Goal: Transaction & Acquisition: Purchase product/service

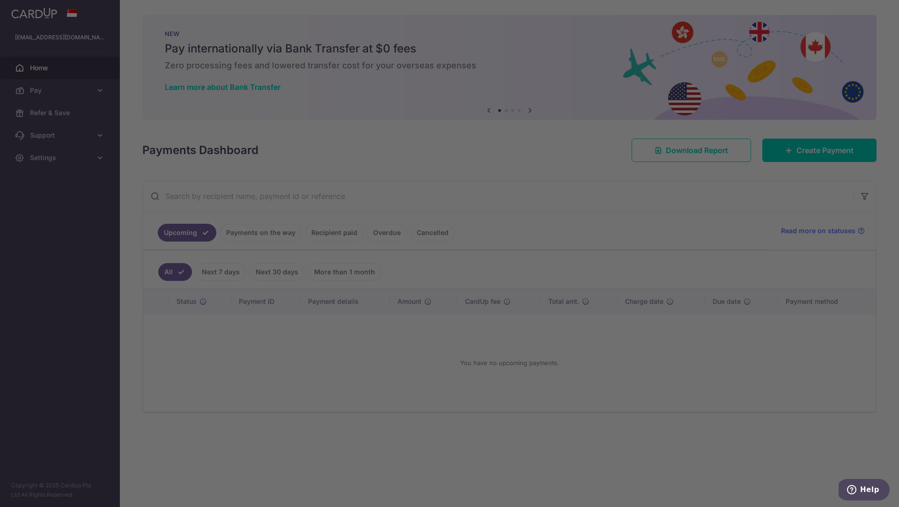
click at [36, 158] on div at bounding box center [454, 256] width 908 height 512
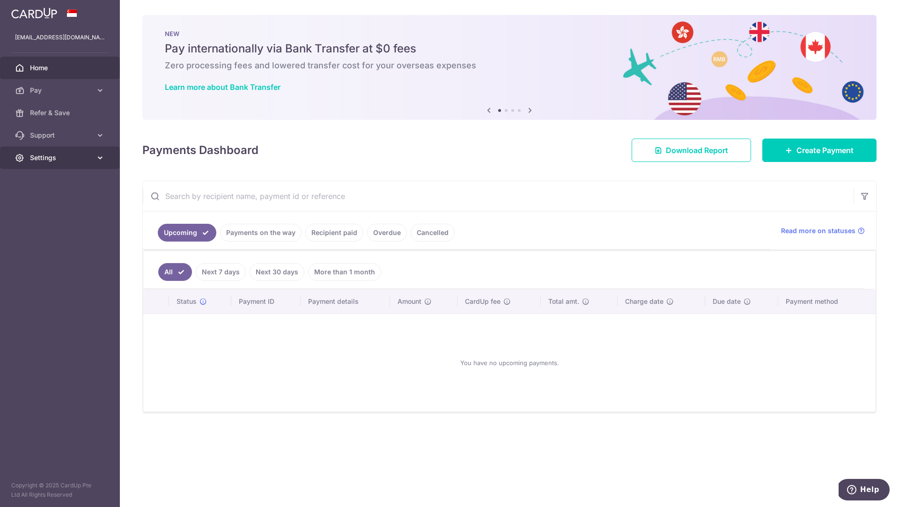
click at [71, 157] on span "Settings" at bounding box center [61, 157] width 62 height 9
click at [55, 181] on span "Account" at bounding box center [61, 180] width 62 height 9
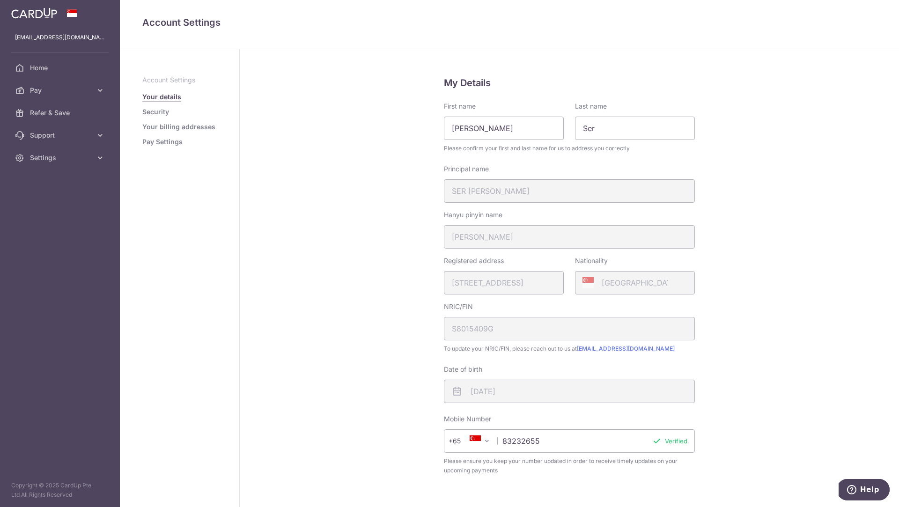
click at [158, 111] on link "Security" at bounding box center [155, 111] width 27 height 9
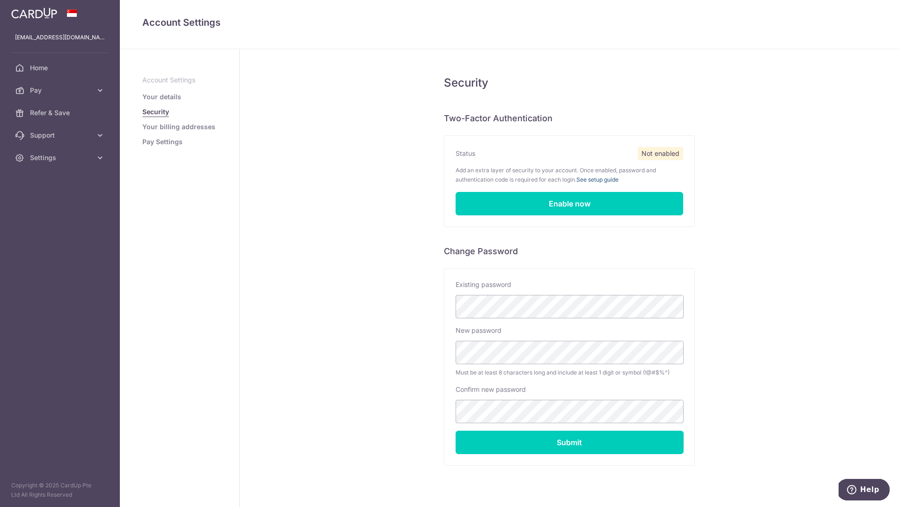
click at [607, 179] on link "See setup guide" at bounding box center [597, 179] width 42 height 7
click at [573, 207] on link "Enable now" at bounding box center [570, 203] width 228 height 23
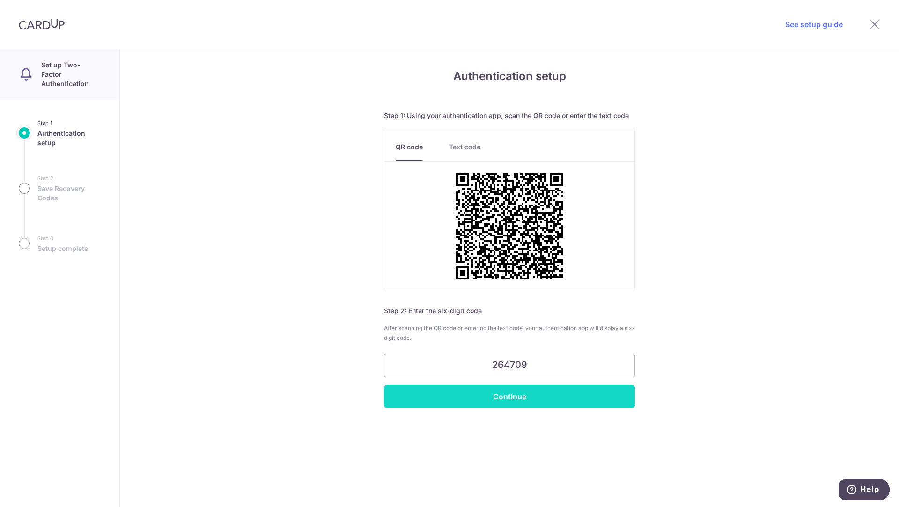
type input "264709"
click at [522, 401] on input "Continue" at bounding box center [509, 396] width 251 height 23
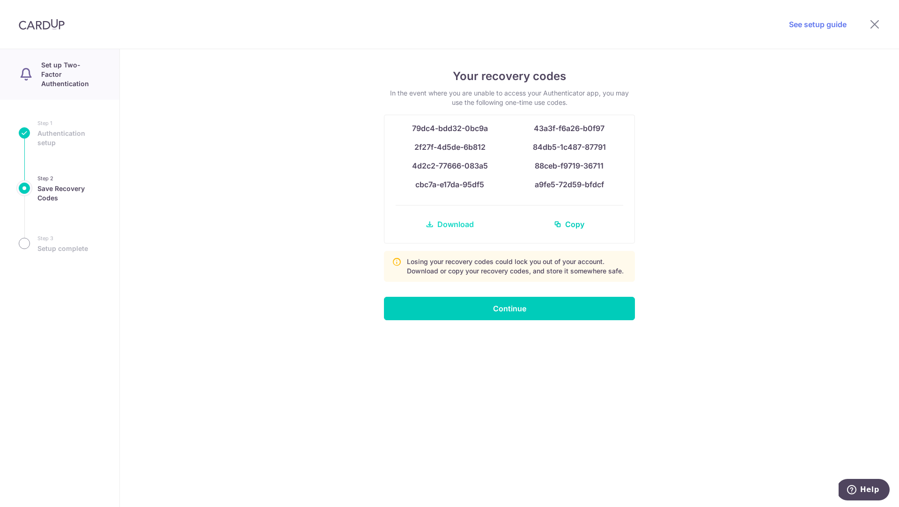
click at [451, 226] on span "Download" at bounding box center [455, 224] width 37 height 11
click at [516, 316] on input "Continue" at bounding box center [509, 308] width 251 height 23
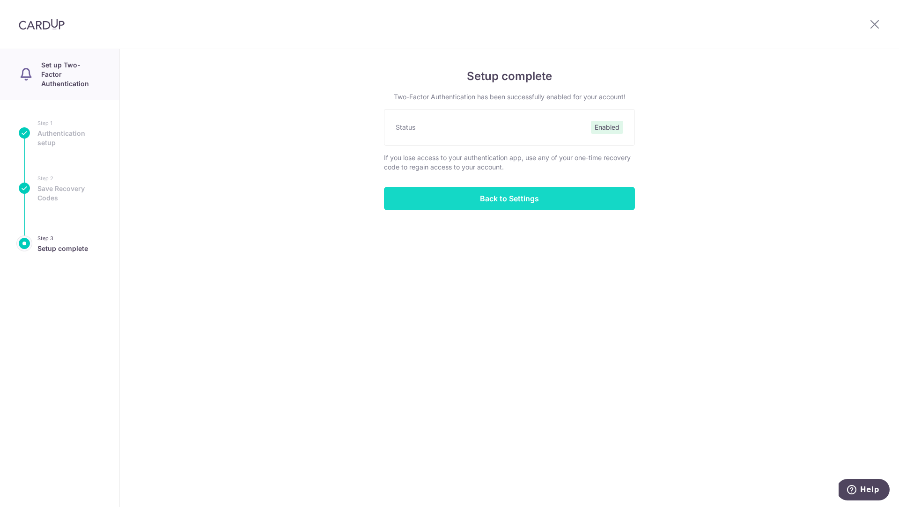
click at [520, 208] on input "Back to Settings" at bounding box center [509, 198] width 251 height 23
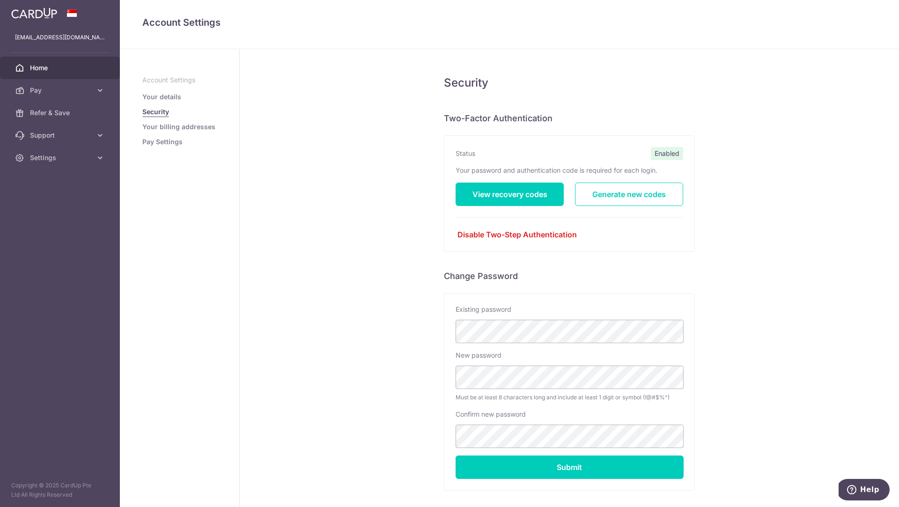
click at [37, 65] on span "Home" at bounding box center [61, 67] width 62 height 9
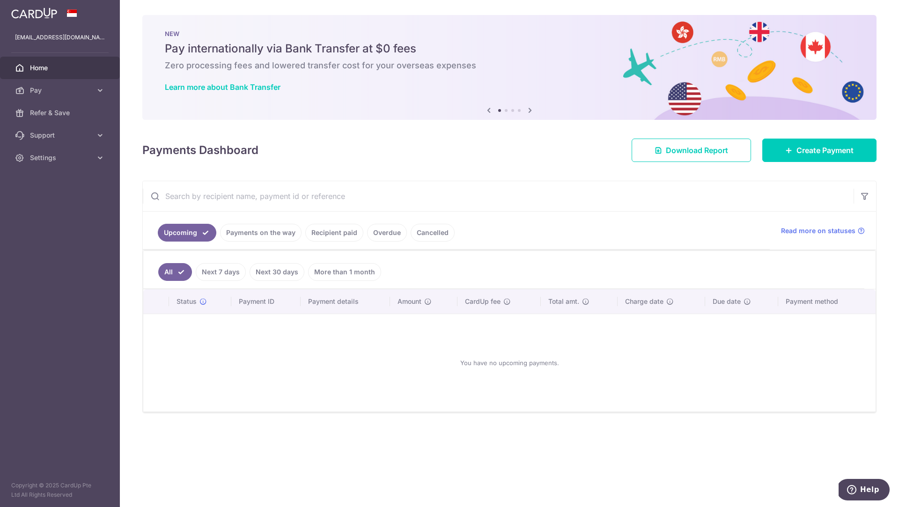
click at [31, 11] on img at bounding box center [34, 12] width 46 height 11
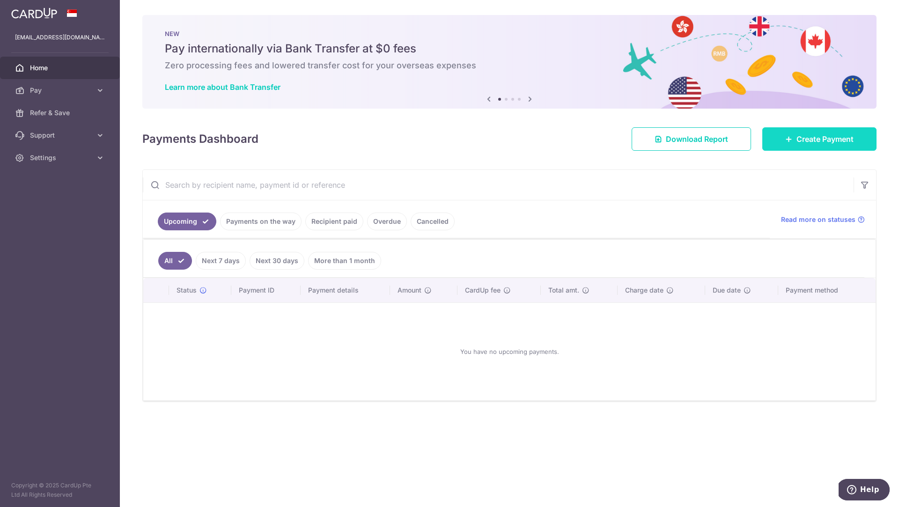
click at [814, 138] on span "Create Payment" at bounding box center [825, 138] width 57 height 11
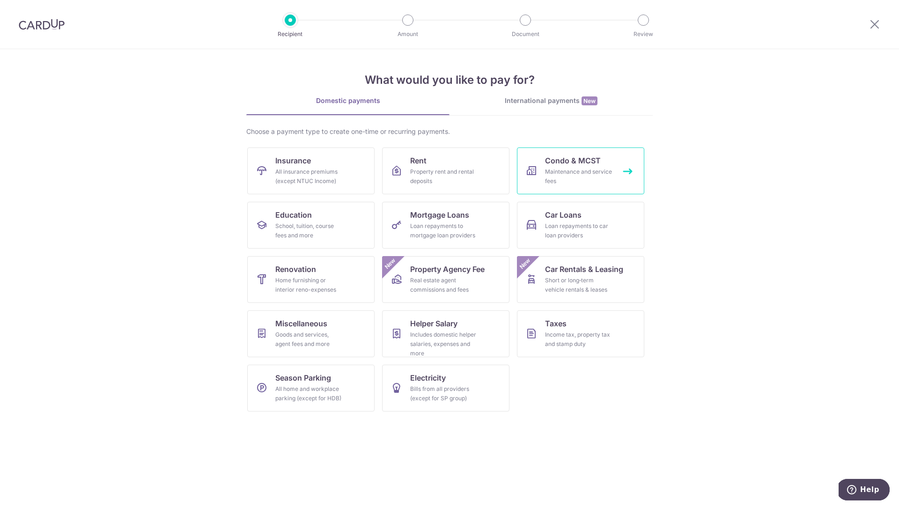
click at [555, 181] on div "Maintenance and service fees" at bounding box center [578, 176] width 67 height 19
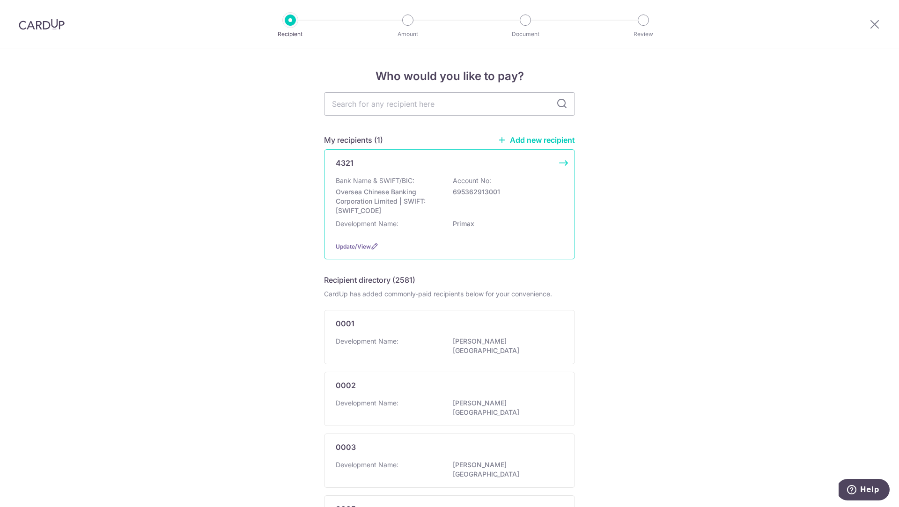
click at [520, 209] on div "Bank Name & SWIFT/BIC: Oversea Chinese Banking Corporation Limited | SWIFT: [SW…" at bounding box center [450, 195] width 228 height 39
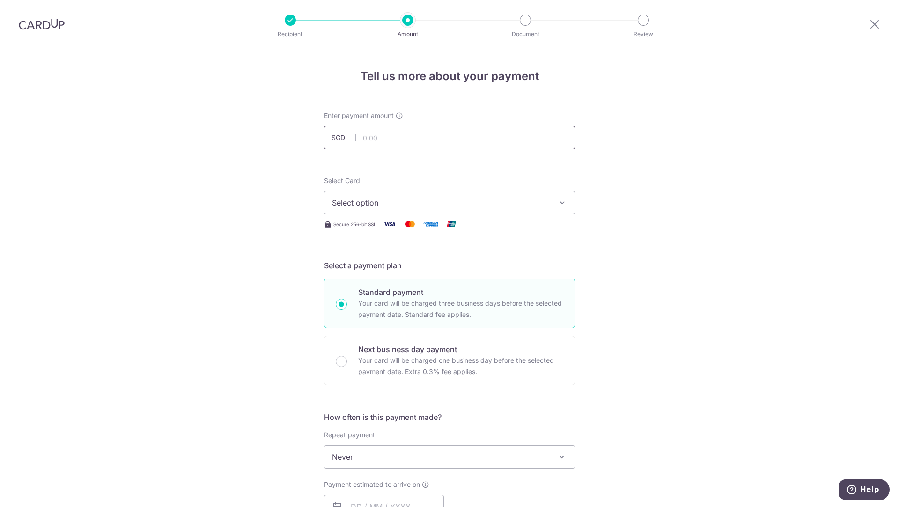
click at [486, 134] on input "text" at bounding box center [449, 137] width 251 height 23
type input "1,363.20"
click at [475, 209] on button "Select option" at bounding box center [449, 202] width 251 height 23
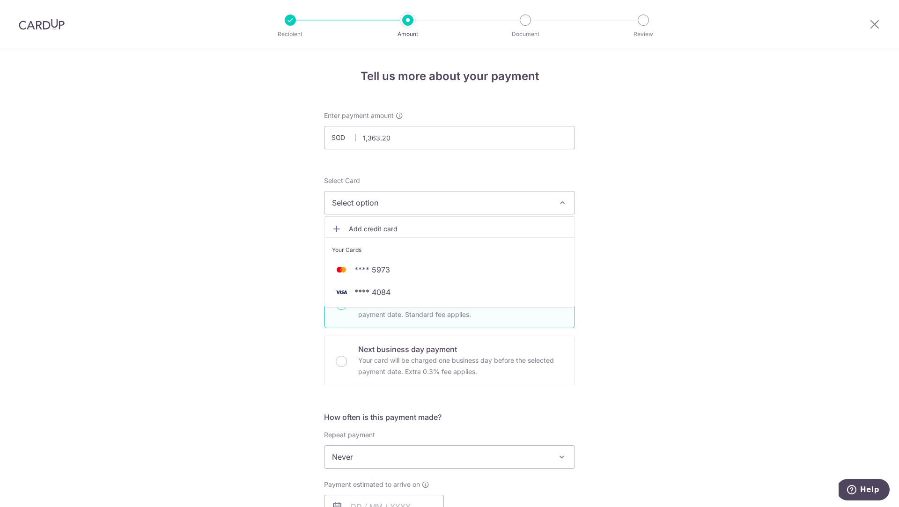
click at [390, 227] on span "Add credit card" at bounding box center [458, 228] width 218 height 9
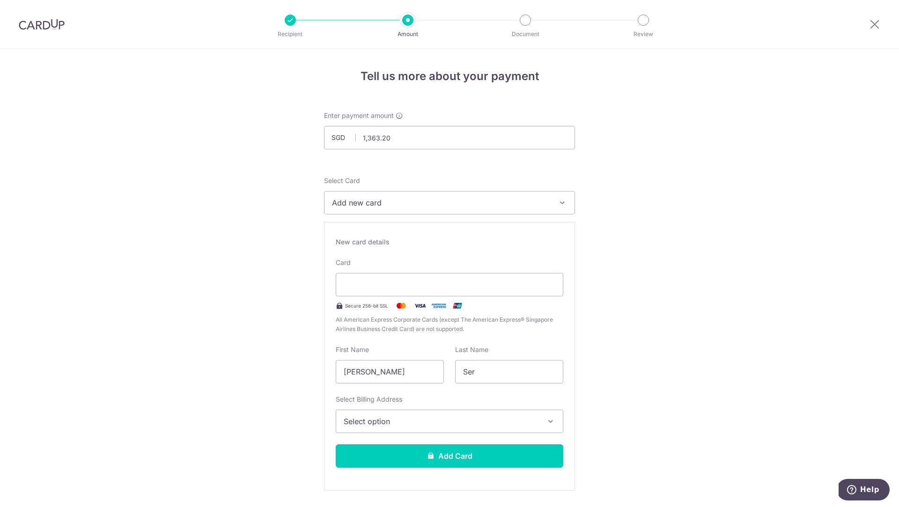
click at [457, 205] on span "Add new card" at bounding box center [441, 202] width 218 height 11
click at [417, 292] on span "**** 4084" at bounding box center [449, 292] width 235 height 11
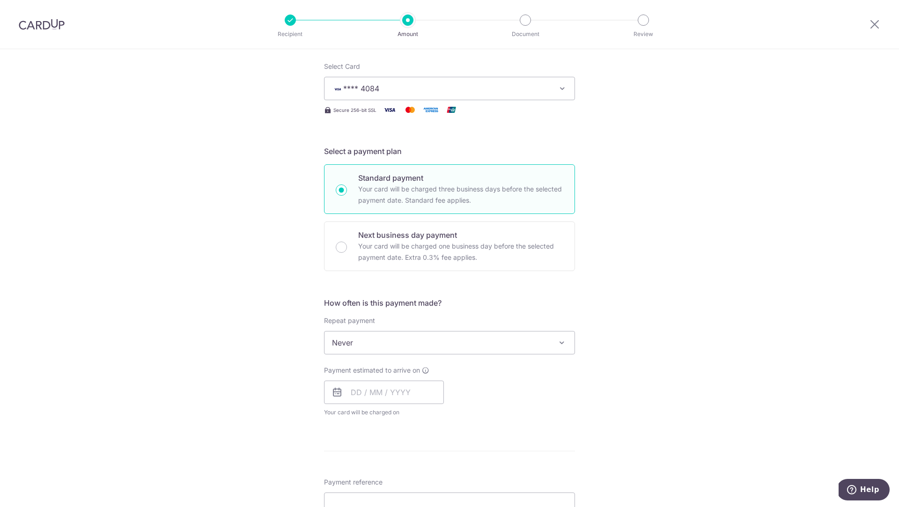
scroll to position [121, 0]
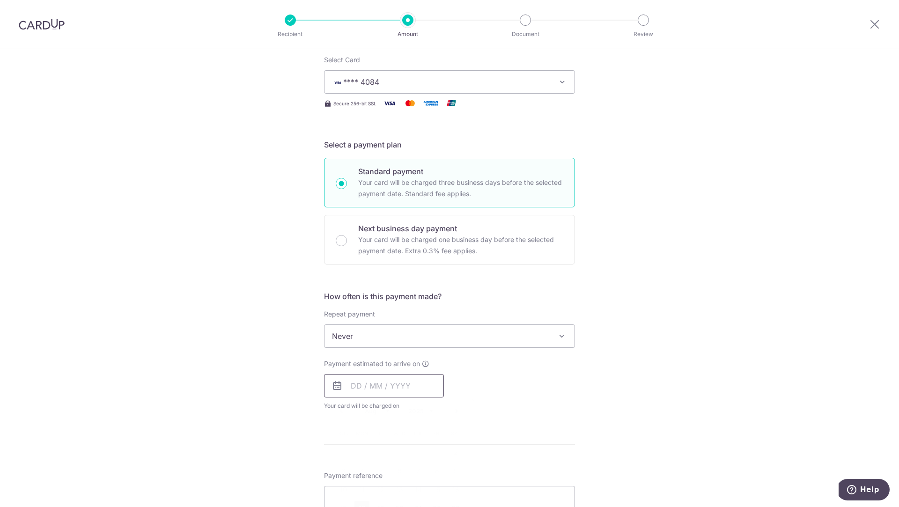
click at [413, 387] on input "text" at bounding box center [384, 385] width 120 height 23
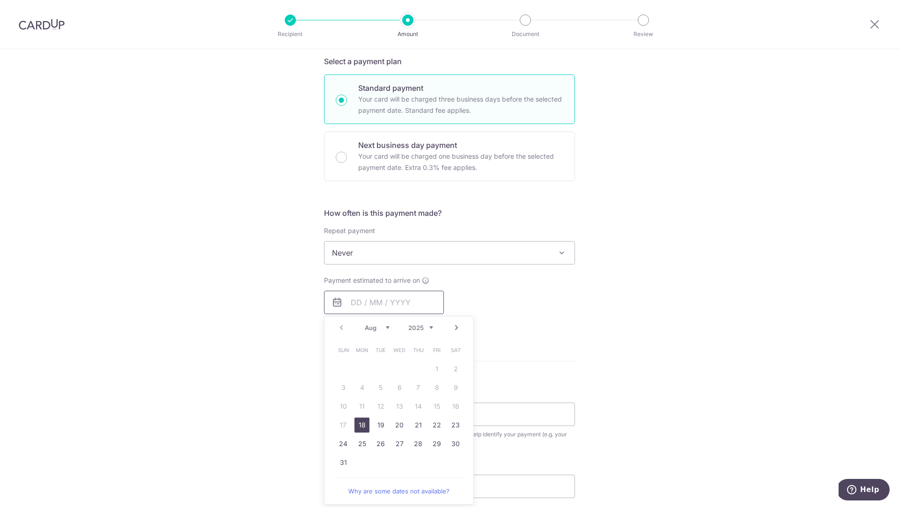
scroll to position [222, 0]
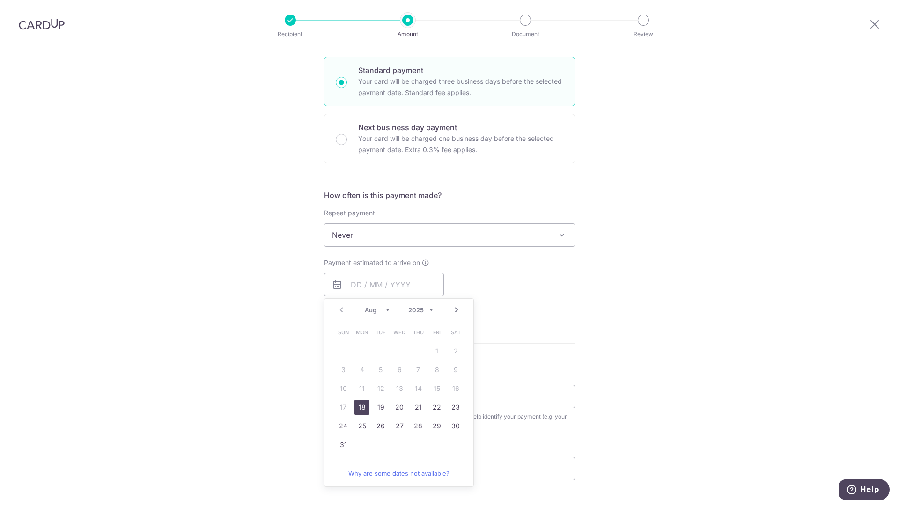
click at [361, 406] on link "18" at bounding box center [361, 407] width 15 height 15
type input "18/08/2025"
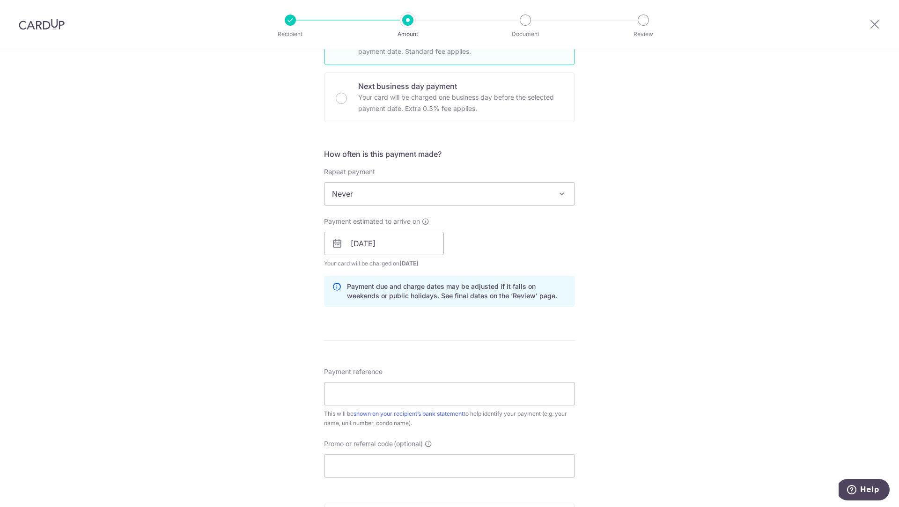
scroll to position [264, 0]
click at [468, 393] on input "Payment reference" at bounding box center [449, 392] width 251 height 23
type input "22-06-1819"
click at [451, 462] on input "Promo or referral code (optional)" at bounding box center [449, 464] width 251 height 23
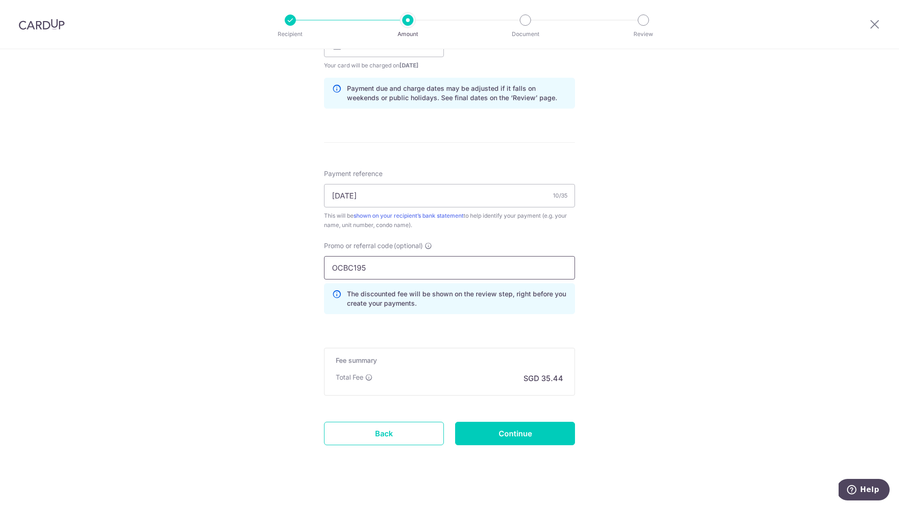
scroll to position [467, 0]
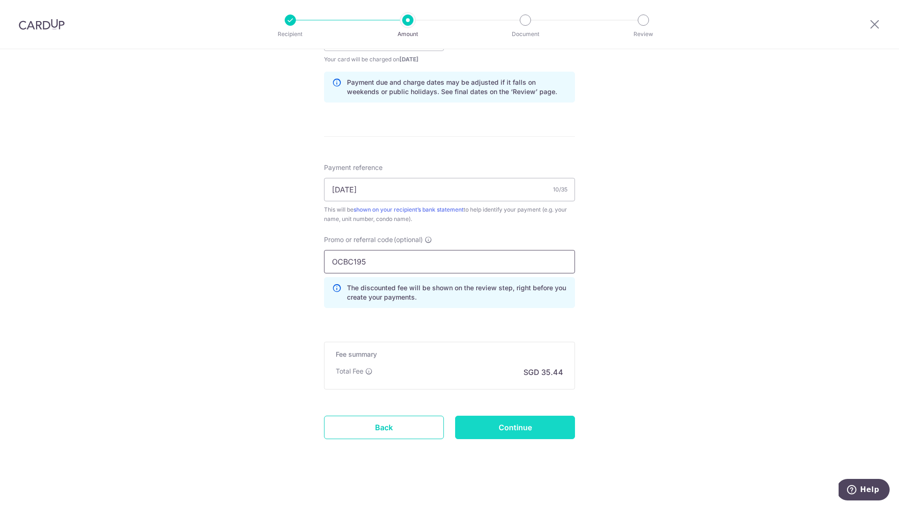
type input "OCBC195"
click at [539, 424] on input "Continue" at bounding box center [515, 427] width 120 height 23
type input "Create Schedule"
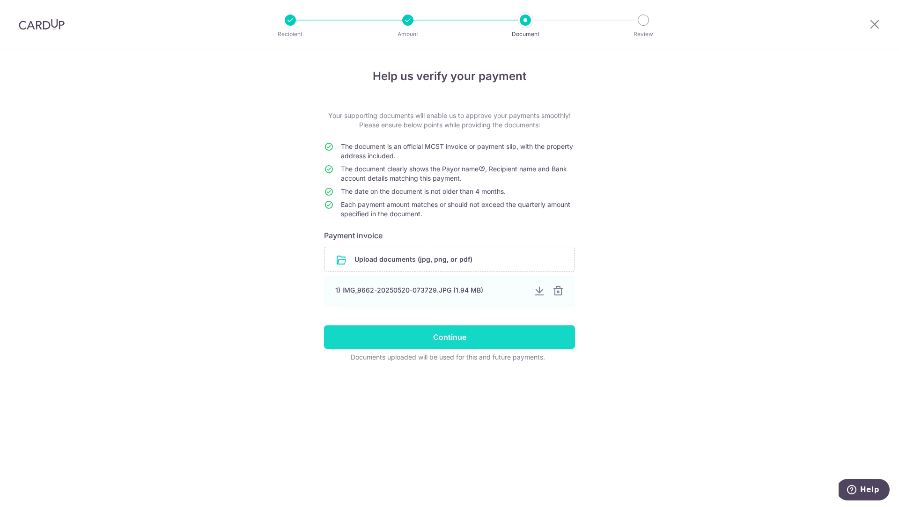
click at [472, 341] on input "Continue" at bounding box center [449, 336] width 251 height 23
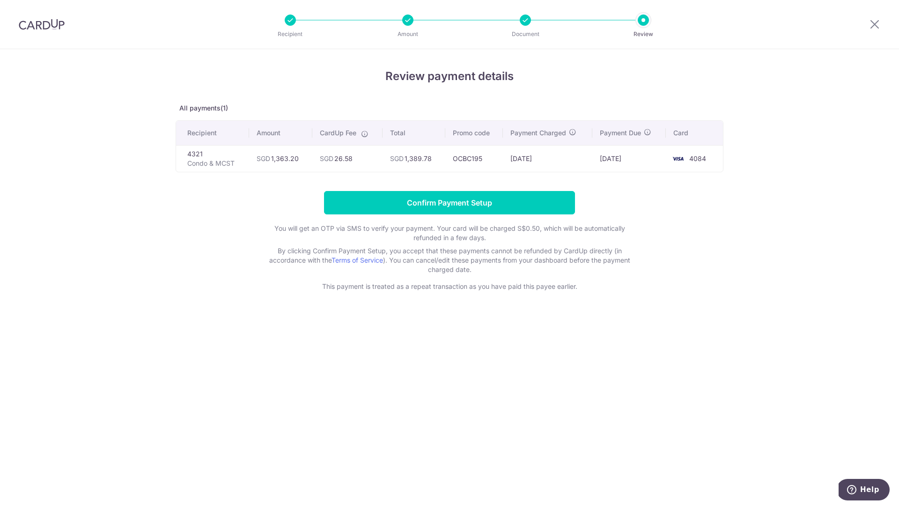
click at [33, 24] on img at bounding box center [42, 24] width 46 height 11
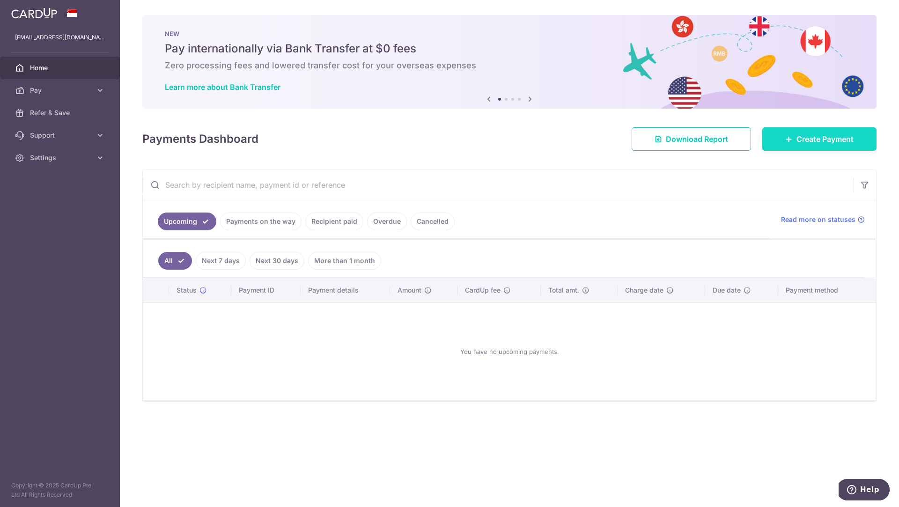
click at [791, 136] on icon at bounding box center [788, 138] width 7 height 7
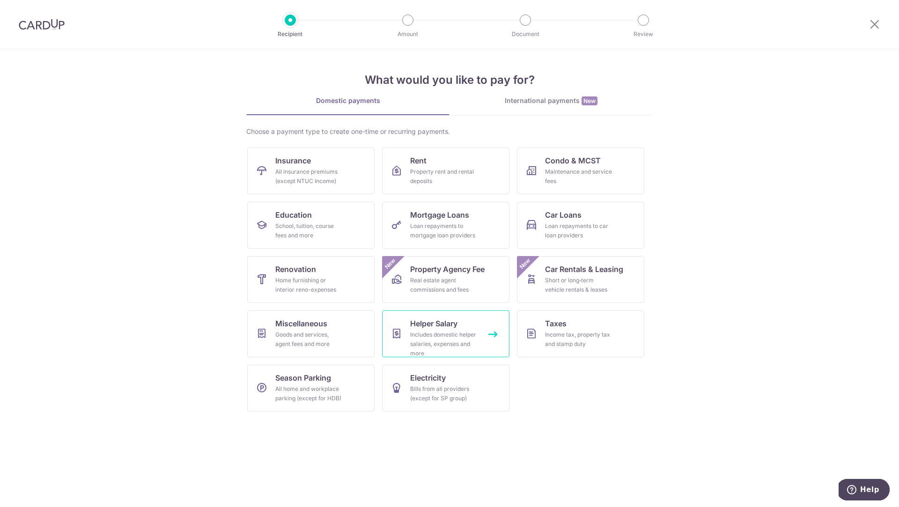
click at [430, 328] on span "Helper Salary" at bounding box center [433, 323] width 47 height 11
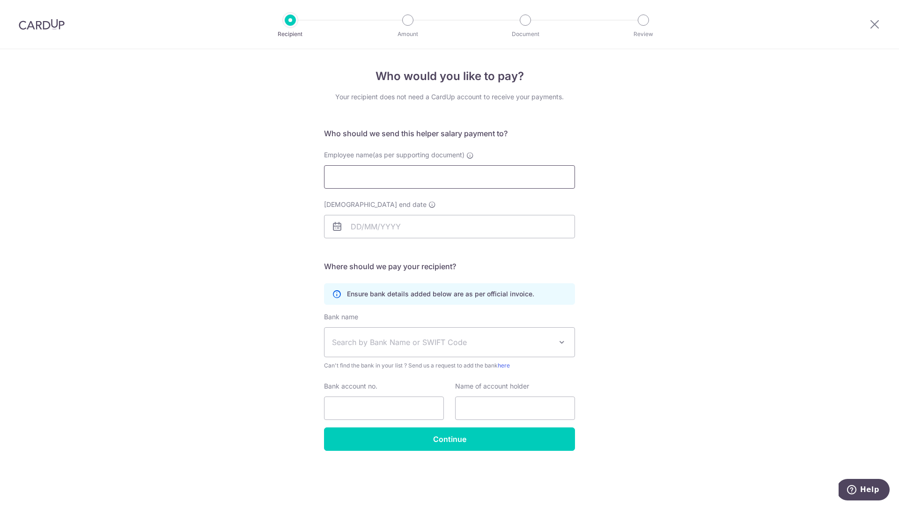
click at [517, 179] on input "Employee name(as per supporting document)" at bounding box center [449, 176] width 251 height 23
type input "Naw Eal Ko Lo"
click at [491, 228] on input "[DEMOGRAPHIC_DATA] end date" at bounding box center [449, 226] width 251 height 23
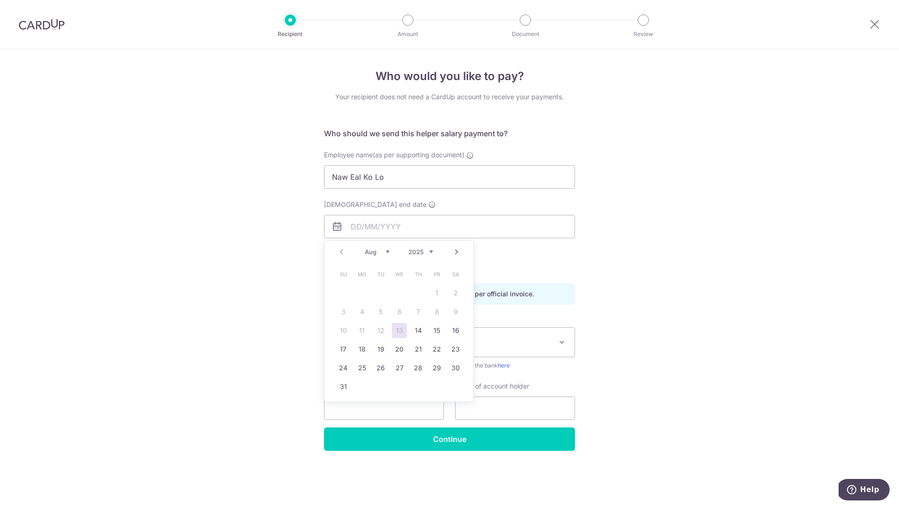
click at [546, 250] on form "Who should we send this helper salary payment to? Employee name(as per supporti…" at bounding box center [449, 289] width 251 height 323
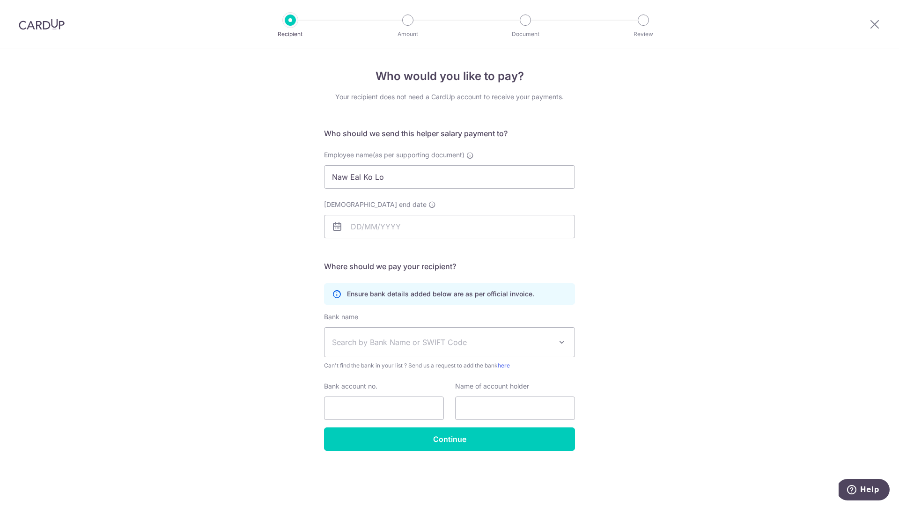
click at [564, 336] on span "Search by Bank Name or SWIFT Code" at bounding box center [449, 342] width 251 height 30
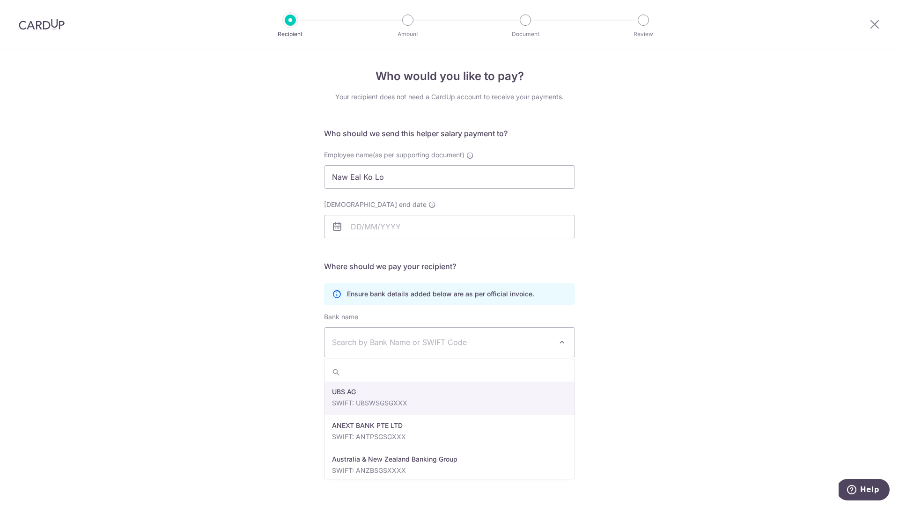
click at [638, 304] on div "Who would you like to pay? Your recipient does not need a CardUp account to rec…" at bounding box center [449, 278] width 899 height 458
